Goal: Information Seeking & Learning: Learn about a topic

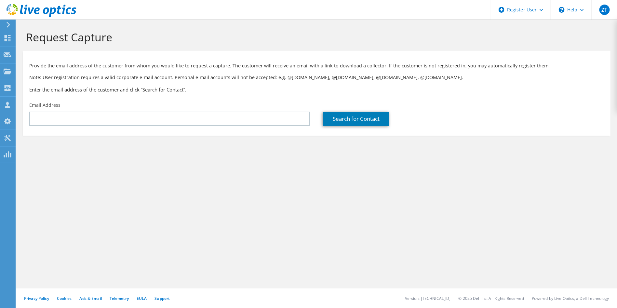
click at [57, 9] on use at bounding box center [42, 10] width 70 height 13
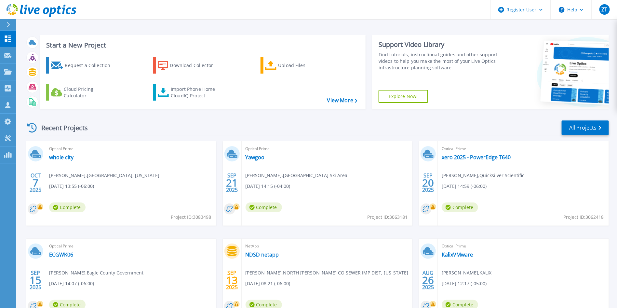
click at [413, 145] on div "OCT 7 2025 Optical Prime whole city Brandon Insco , MOUNTAIN HOME, IDAHO 10/07/…" at bounding box center [314, 238] width 589 height 195
click at [592, 129] on link "All Projects" at bounding box center [585, 127] width 47 height 15
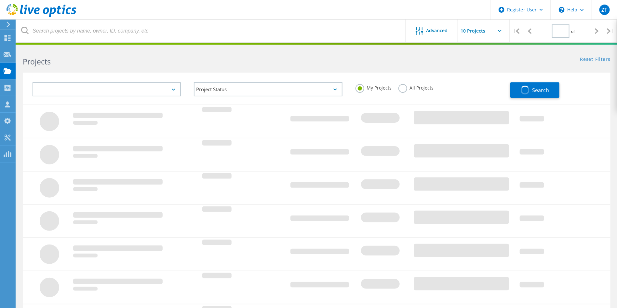
type input "1"
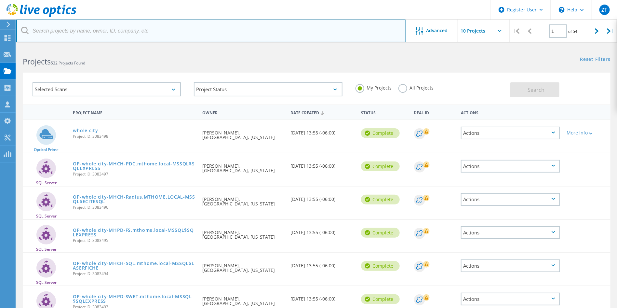
click at [175, 32] on input "text" at bounding box center [211, 31] width 390 height 23
type input "Missouri housing"
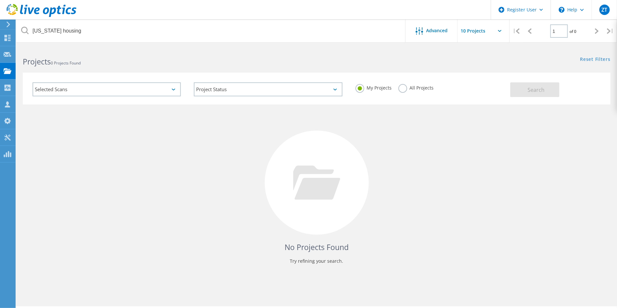
click at [419, 89] on label "All Projects" at bounding box center [415, 87] width 35 height 6
click at [0, 0] on input "All Projects" at bounding box center [0, 0] width 0 height 0
click at [515, 92] on button "Search" at bounding box center [534, 89] width 49 height 15
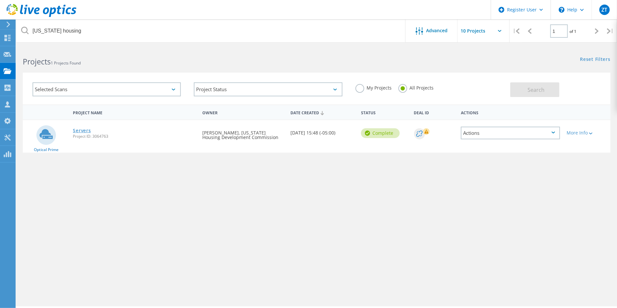
click at [84, 128] on link "Servers" at bounding box center [82, 130] width 18 height 5
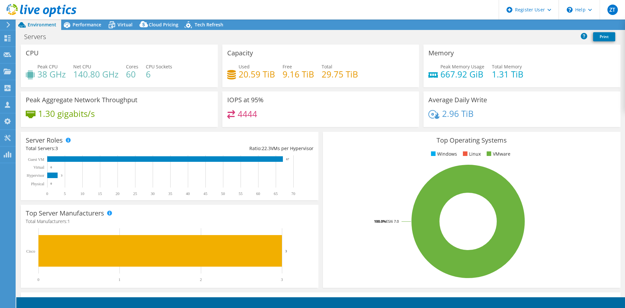
select select "USD"
click at [547, 23] on link "Share" at bounding box center [543, 25] width 27 height 10
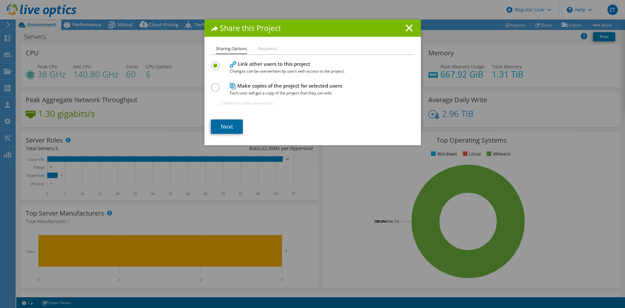
click at [227, 124] on link "Next" at bounding box center [227, 126] width 32 height 14
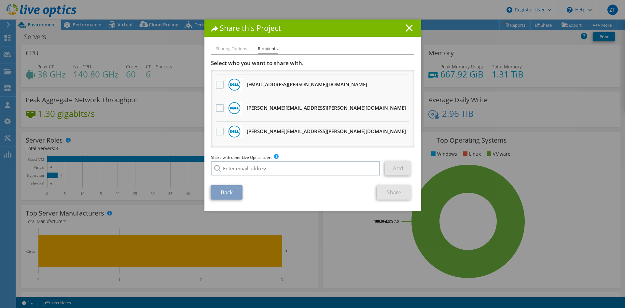
scroll to position [88, 0]
click at [284, 83] on h3 "[EMAIL_ADDRESS][PERSON_NAME][DOMAIN_NAME] Will receive an anonymous copy" at bounding box center [307, 85] width 120 height 10
click at [406, 24] on icon at bounding box center [408, 27] width 7 height 7
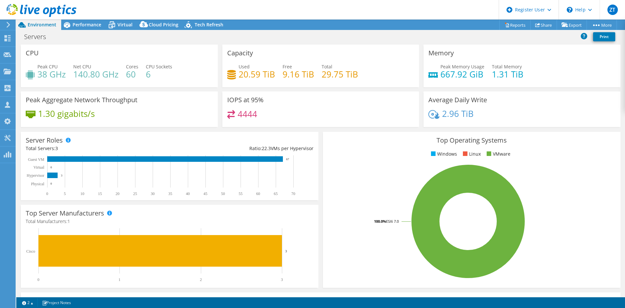
click at [314, 134] on div "Server Roles Physical Servers represent bare metal servers that were targets of…" at bounding box center [170, 165] width 302 height 73
click at [593, 97] on div "Average Daily Write 2.96 TiB" at bounding box center [521, 108] width 197 height 35
click at [93, 22] on span "Performance" at bounding box center [87, 24] width 29 height 6
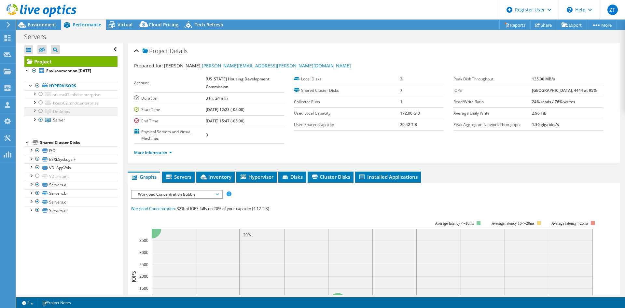
click at [41, 110] on div at bounding box center [40, 111] width 7 height 8
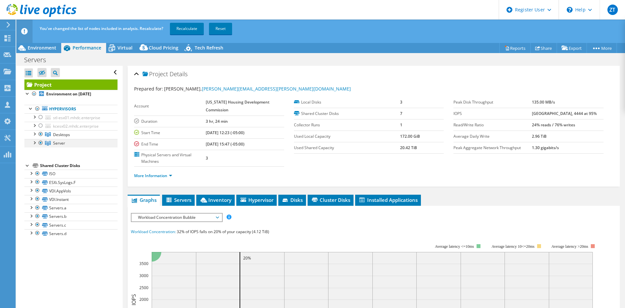
click at [39, 141] on div at bounding box center [40, 143] width 7 height 8
click at [189, 29] on link "Recalculate" at bounding box center [187, 29] width 34 height 12
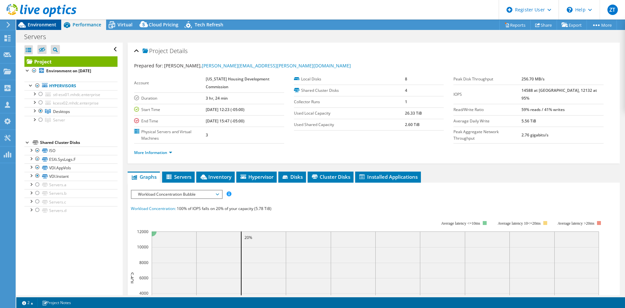
click at [34, 24] on span "Environment" at bounding box center [42, 24] width 29 height 6
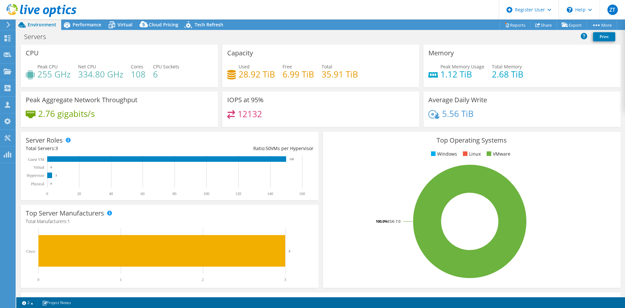
click at [597, 87] on div "Memory Peak Memory Usage 1.12 TiB Total Memory 2.68 TiB" at bounding box center [521, 66] width 197 height 43
